Goal: Transaction & Acquisition: Subscribe to service/newsletter

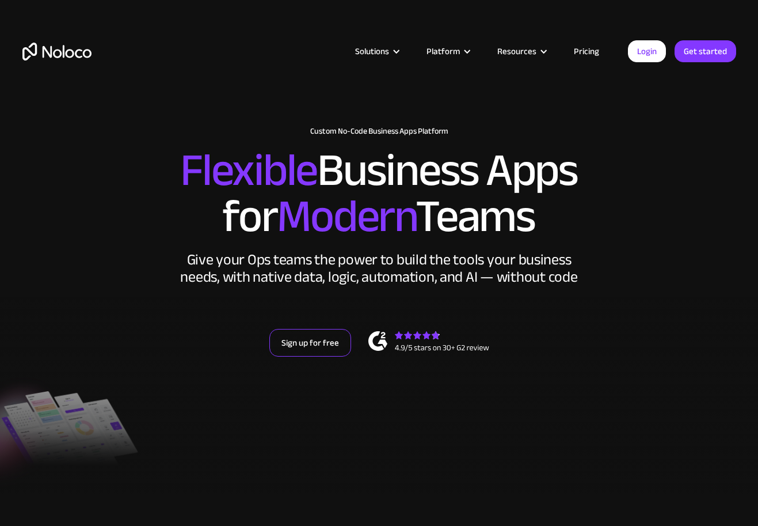
click at [305, 349] on link "Sign up for free" at bounding box center [311, 343] width 82 height 28
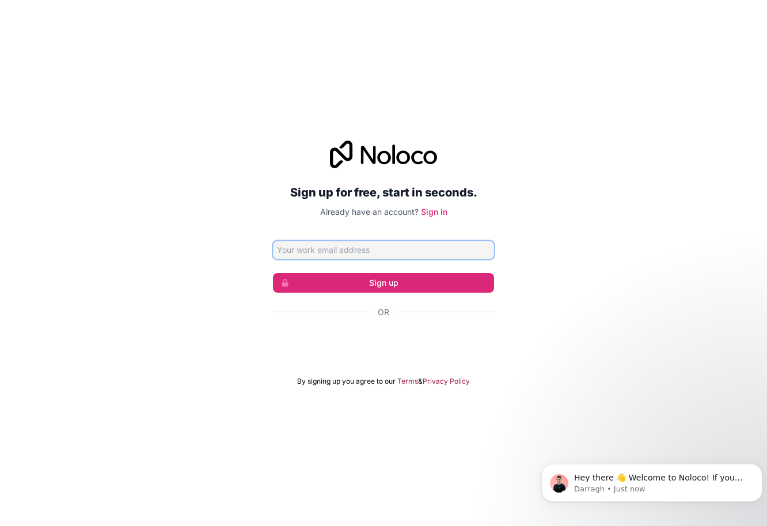
click at [352, 256] on input "Email address" at bounding box center [383, 250] width 221 height 18
paste input "[DOMAIN_NAME][DEMOGRAPHIC_DATA][DOMAIN_NAME]"
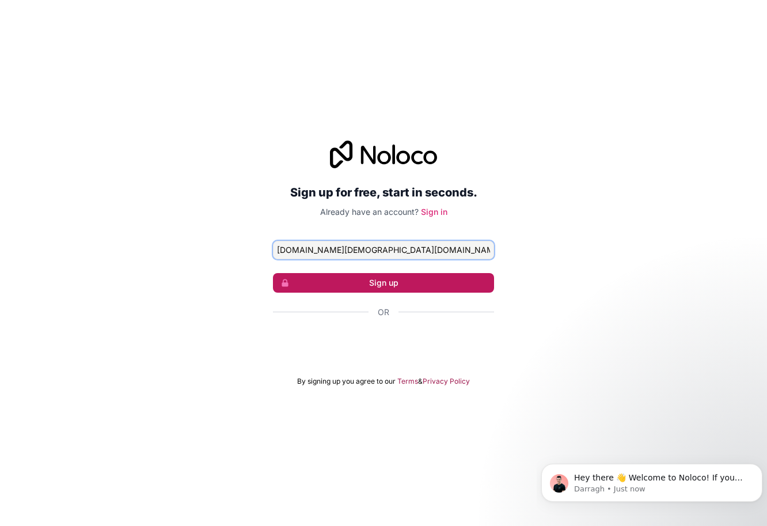
type input "[DOMAIN_NAME][DEMOGRAPHIC_DATA][DOMAIN_NAME]"
click at [357, 283] on button "Sign up" at bounding box center [383, 283] width 221 height 20
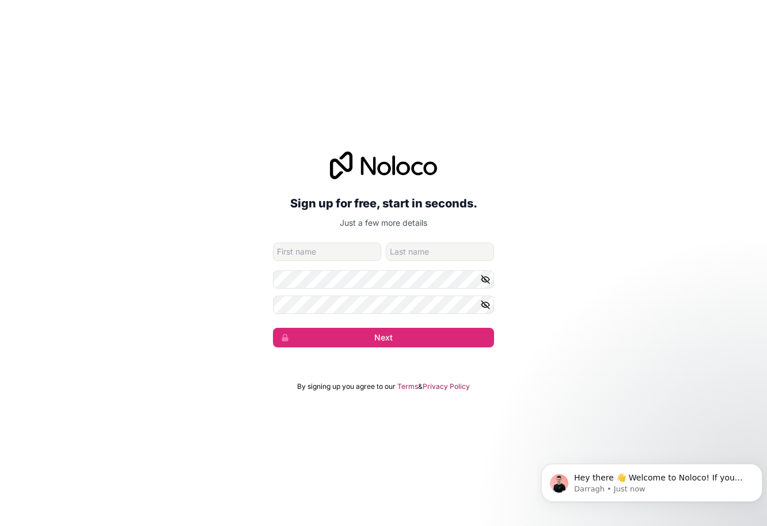
click at [348, 252] on input "given-name" at bounding box center [327, 251] width 108 height 18
type input "[PERSON_NAME]"
click at [481, 305] on icon "button" at bounding box center [485, 304] width 8 height 5
click at [435, 339] on button "Next" at bounding box center [383, 338] width 221 height 20
click at [480, 256] on input "family-name" at bounding box center [440, 251] width 108 height 18
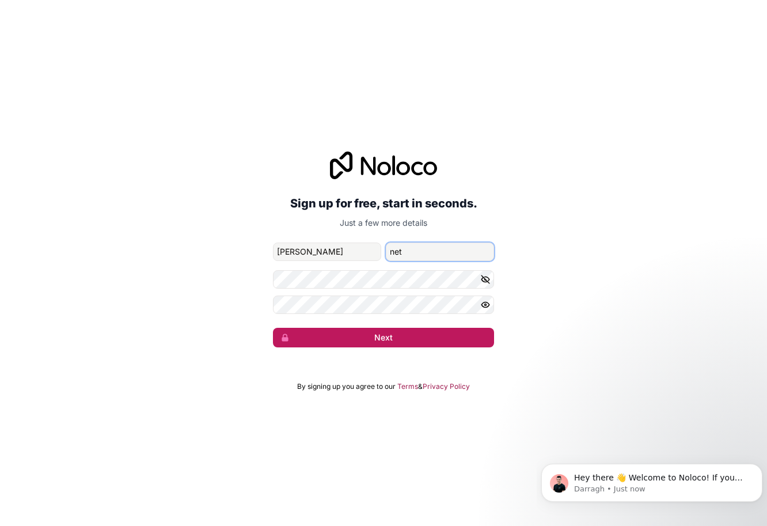
type input "net"
click at [456, 337] on button "Next" at bounding box center [383, 338] width 221 height 20
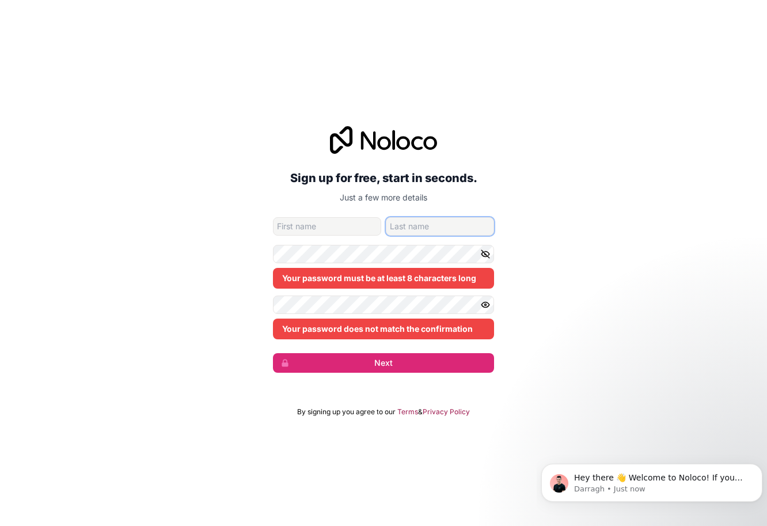
click at [428, 217] on input "family-name" at bounding box center [440, 226] width 108 height 18
click at [323, 227] on input "given-name" at bounding box center [327, 226] width 108 height 18
type input "[PERSON_NAME]"
click at [452, 225] on input "family-name" at bounding box center [440, 226] width 108 height 18
type input "net"
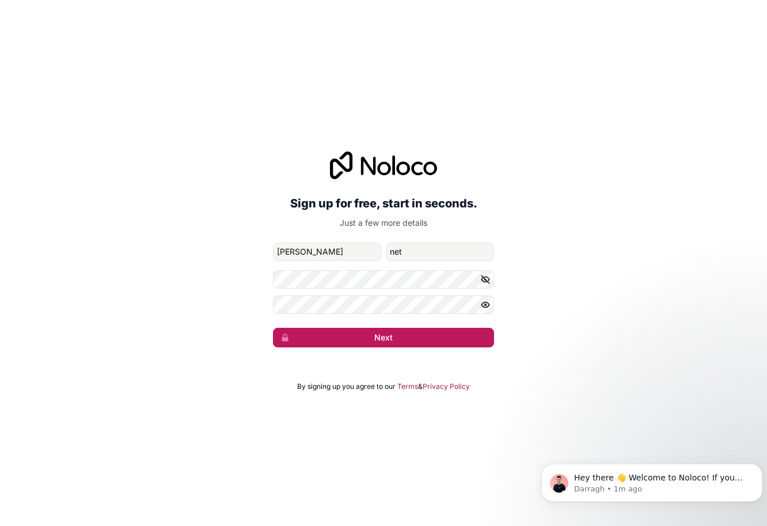
click at [382, 336] on button "Next" at bounding box center [383, 338] width 221 height 20
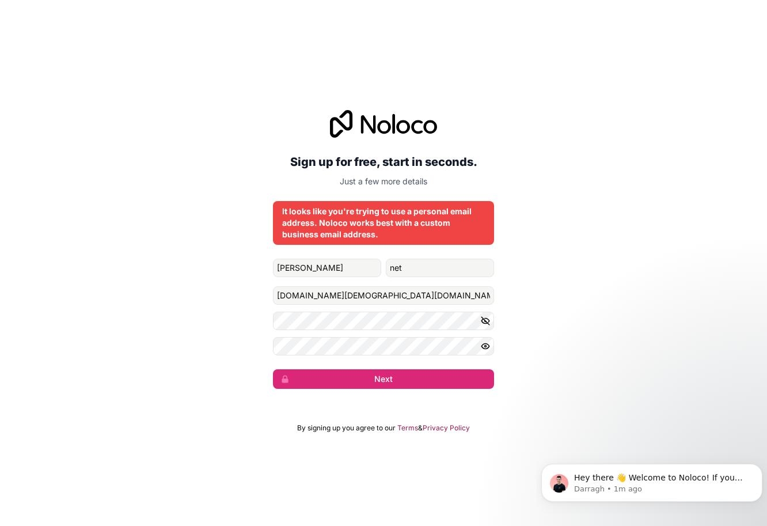
click at [488, 317] on icon "button" at bounding box center [485, 321] width 10 height 10
click at [246, 67] on div "Sign up for free, start in seconds. Just a few more details It looks like you'r…" at bounding box center [383, 263] width 767 height 526
click at [81, 55] on div "Sign up for free, start in seconds. Just a few more details It looks like you'r…" at bounding box center [383, 263] width 767 height 526
